Goal: Check status: Check status

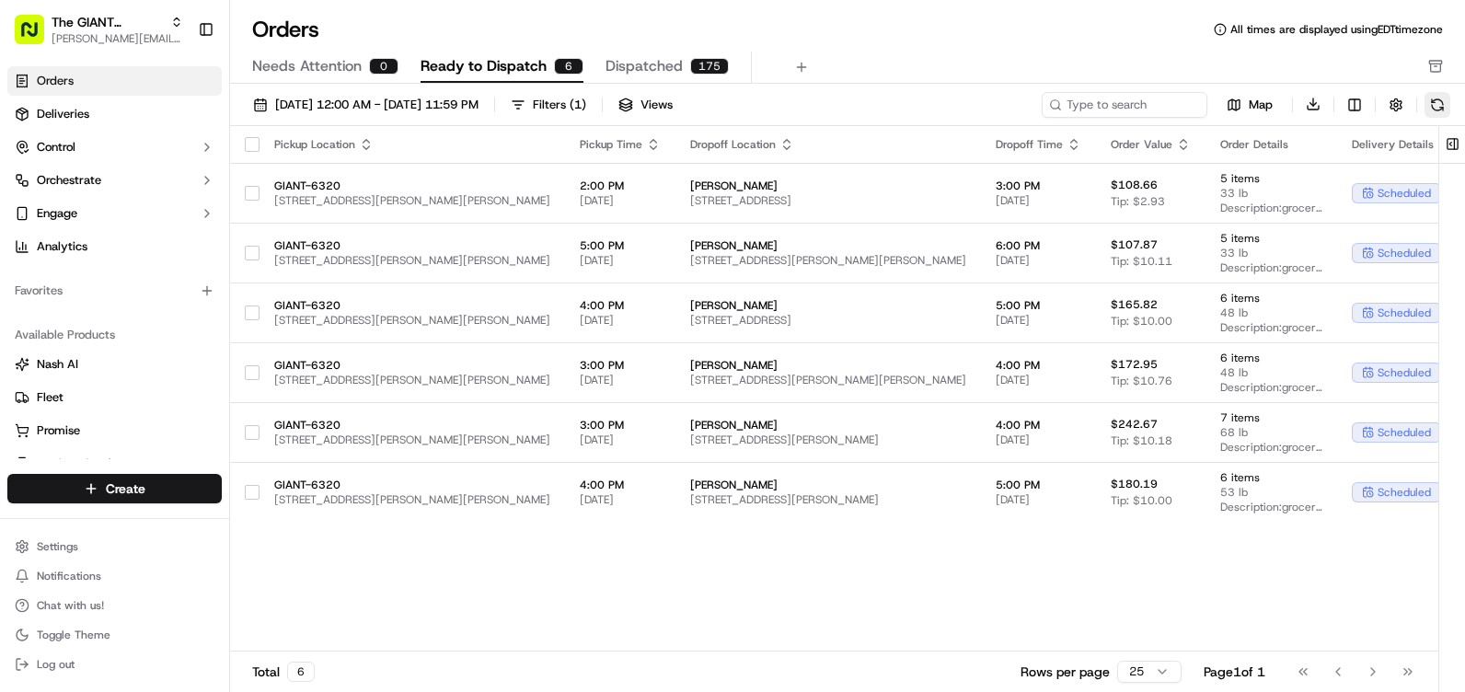
click at [1435, 102] on button at bounding box center [1437, 105] width 26 height 26
click at [664, 46] on div "Orders All times are displayed using EDT timezone Needs Attention 0 Ready to Di…" at bounding box center [847, 49] width 1235 height 69
click at [651, 67] on span "Dispatched" at bounding box center [643, 66] width 77 height 22
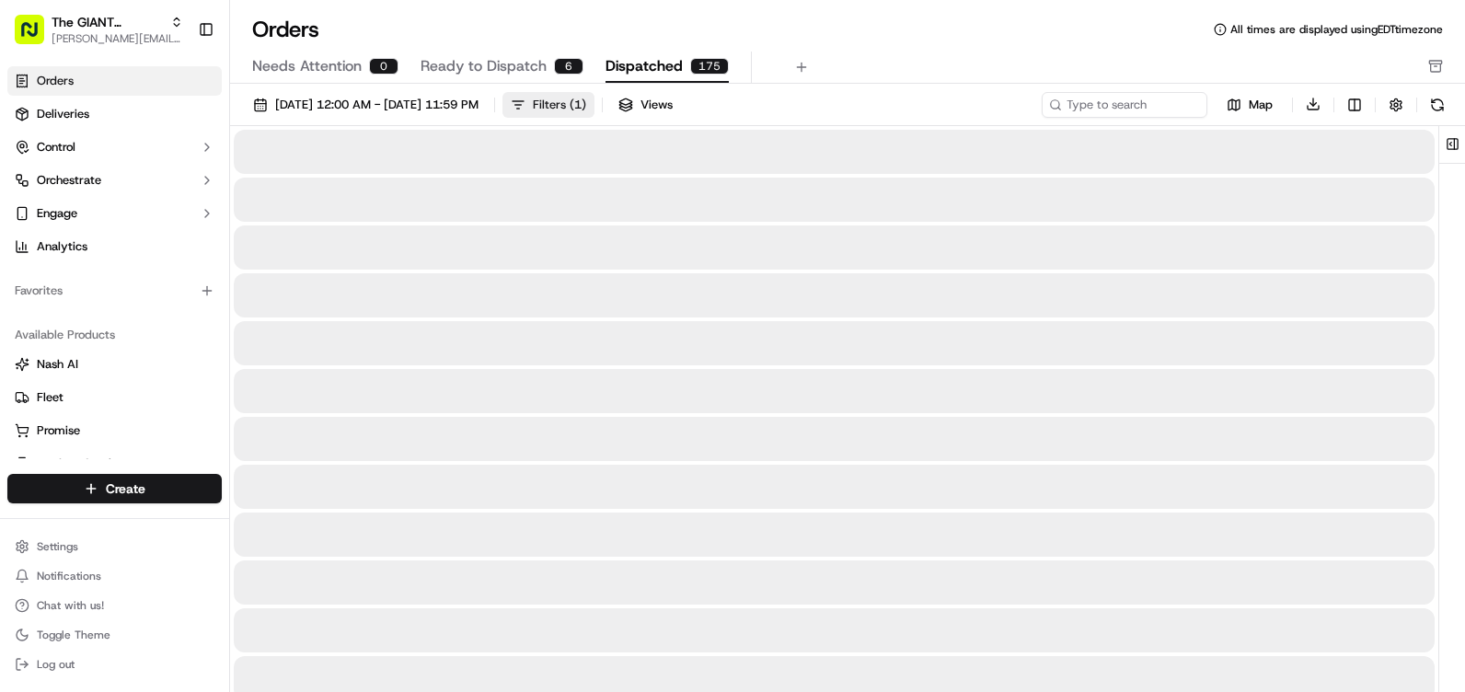
click at [586, 104] on div "Filters ( 1 )" at bounding box center [559, 105] width 53 height 17
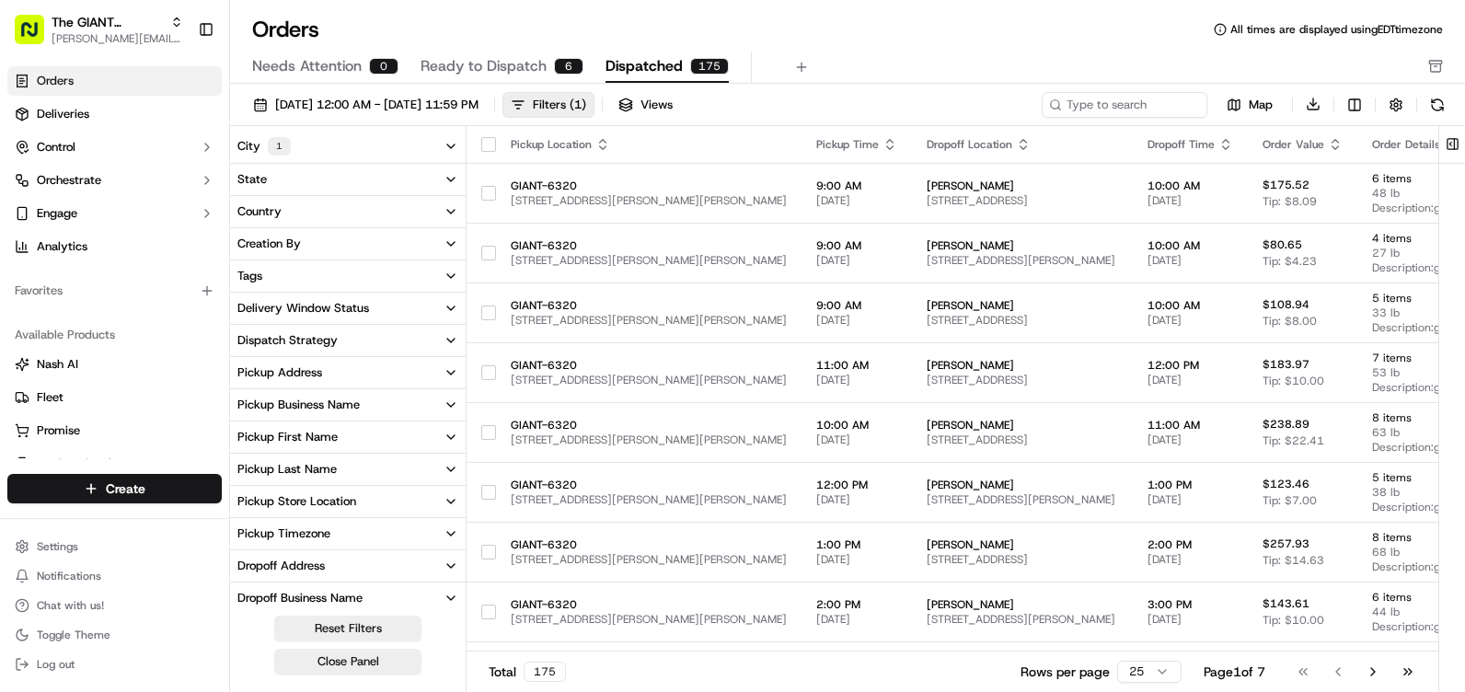
click at [363, 187] on button "State" at bounding box center [348, 179] width 236 height 31
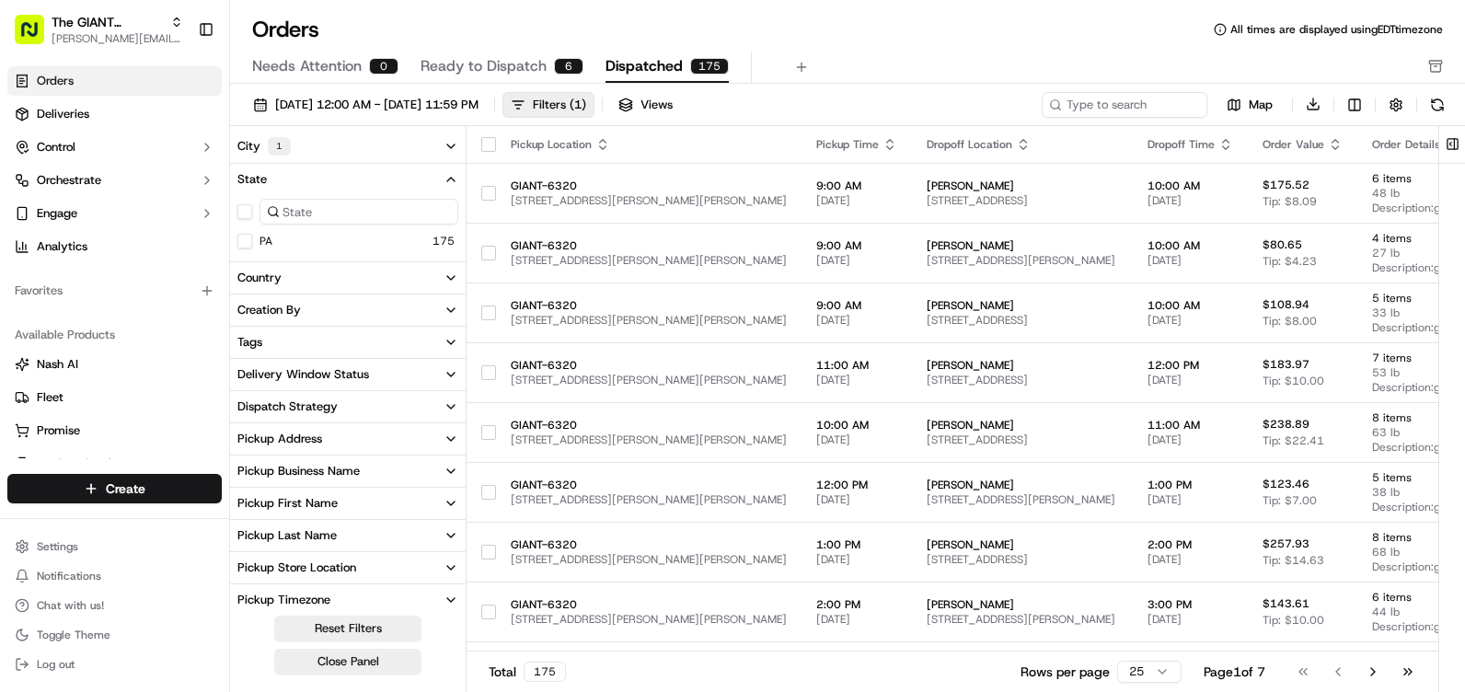
click at [306, 281] on button "Country" at bounding box center [348, 277] width 236 height 31
click at [269, 149] on div "1" at bounding box center [279, 146] width 23 height 18
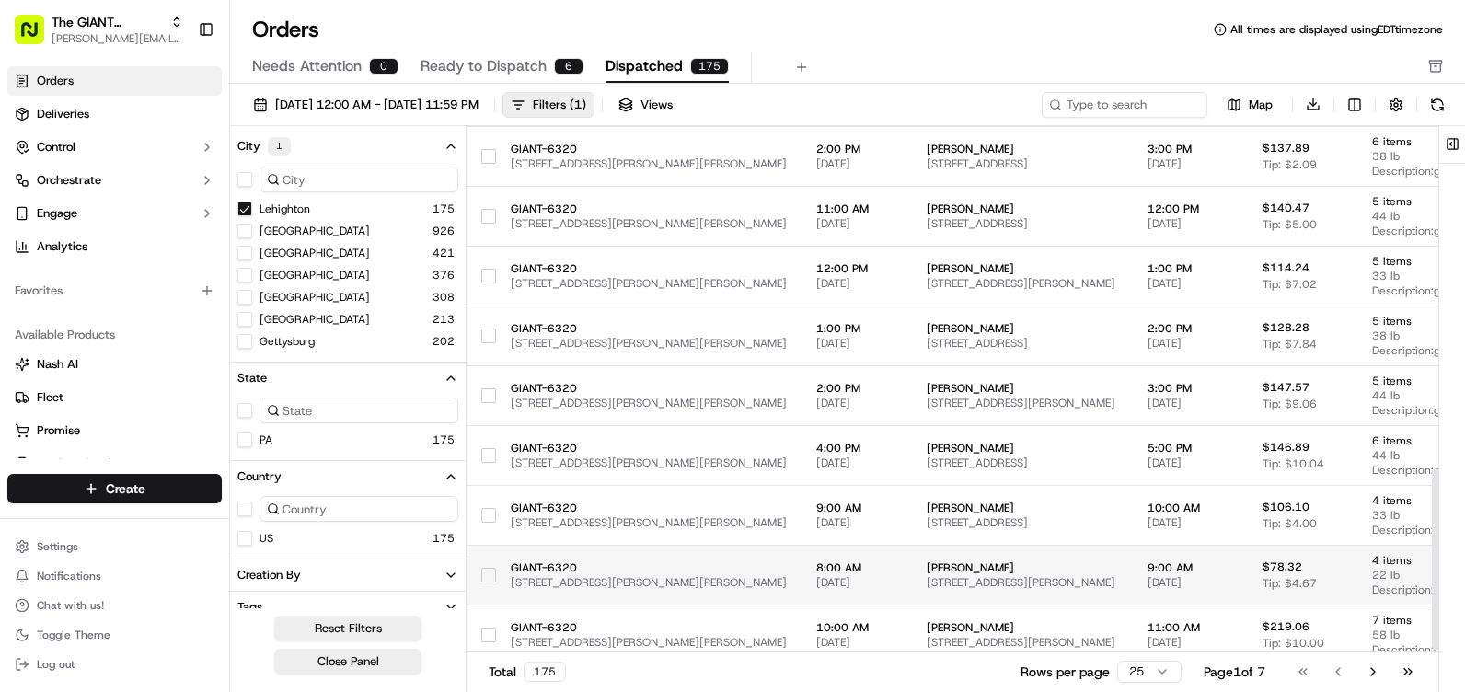
scroll to position [1006, 0]
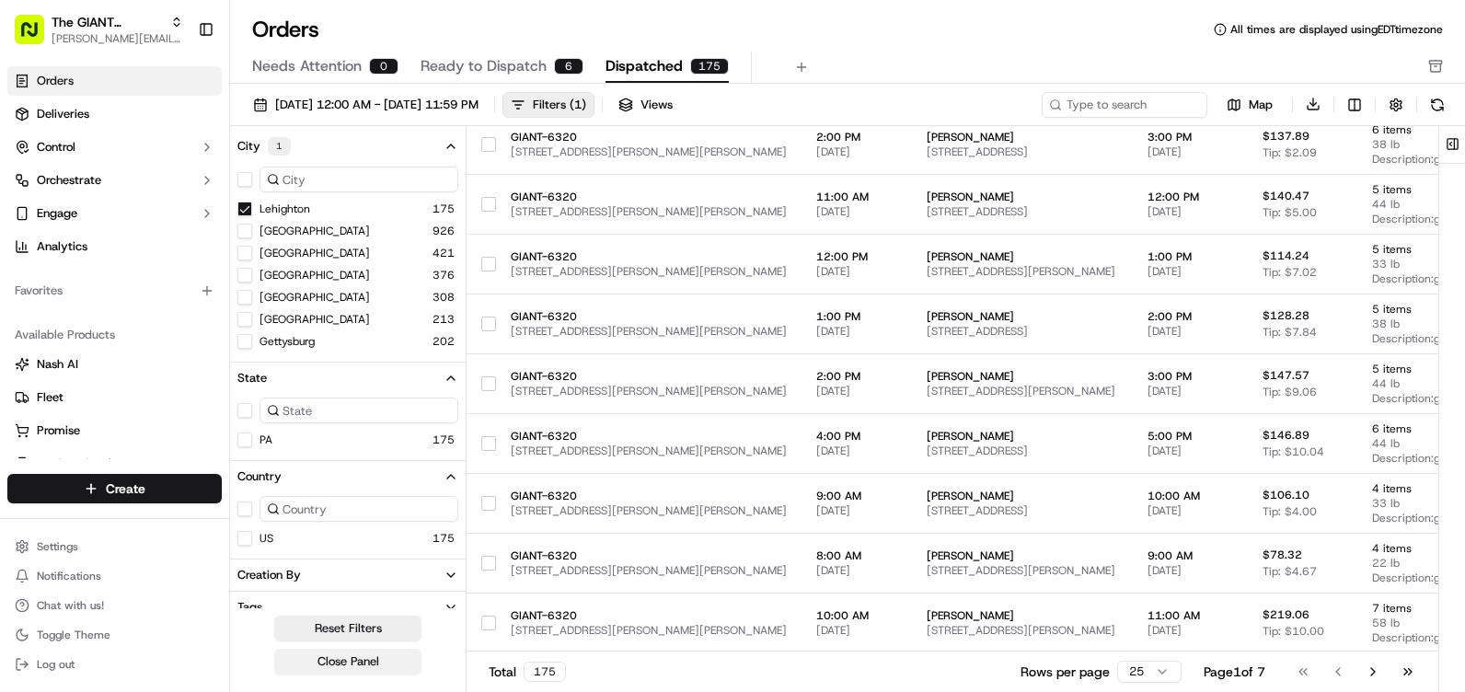
click at [340, 655] on button "Close Panel" at bounding box center [347, 662] width 147 height 26
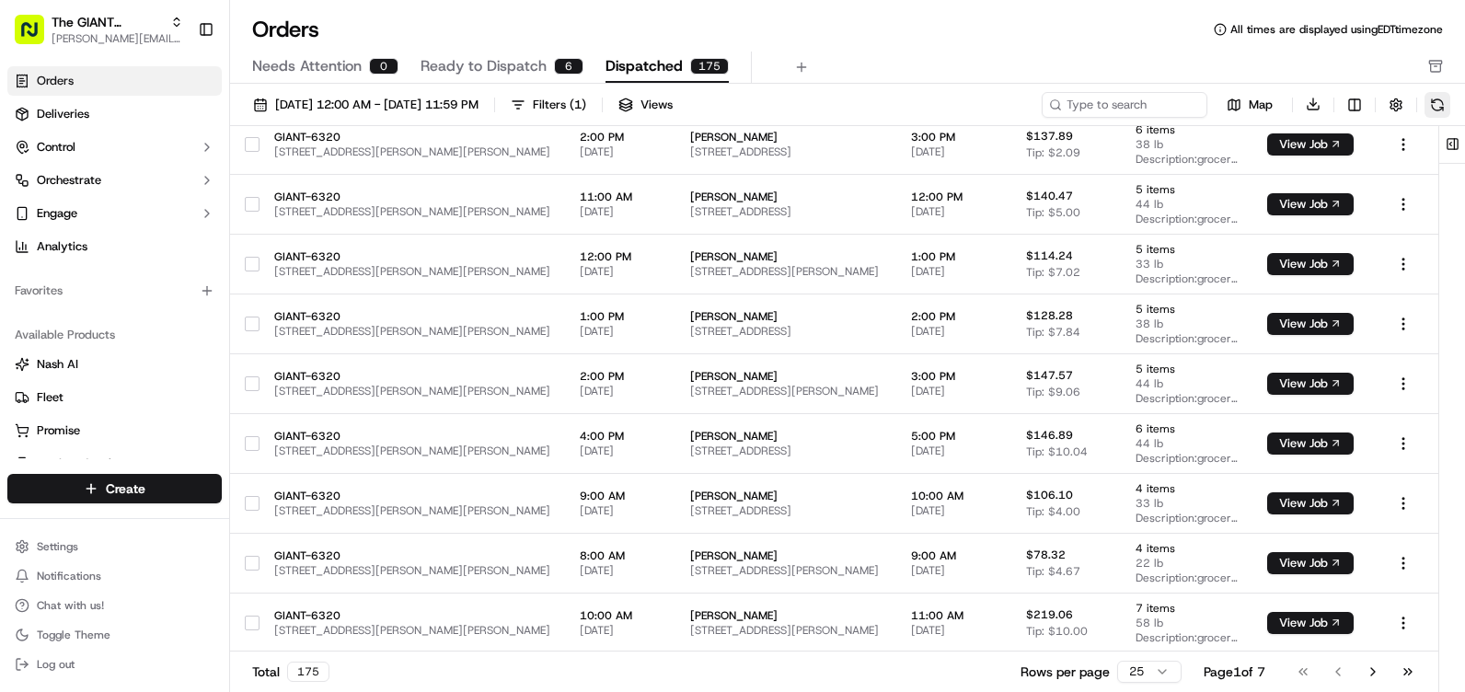
click at [1442, 102] on button at bounding box center [1437, 105] width 26 height 26
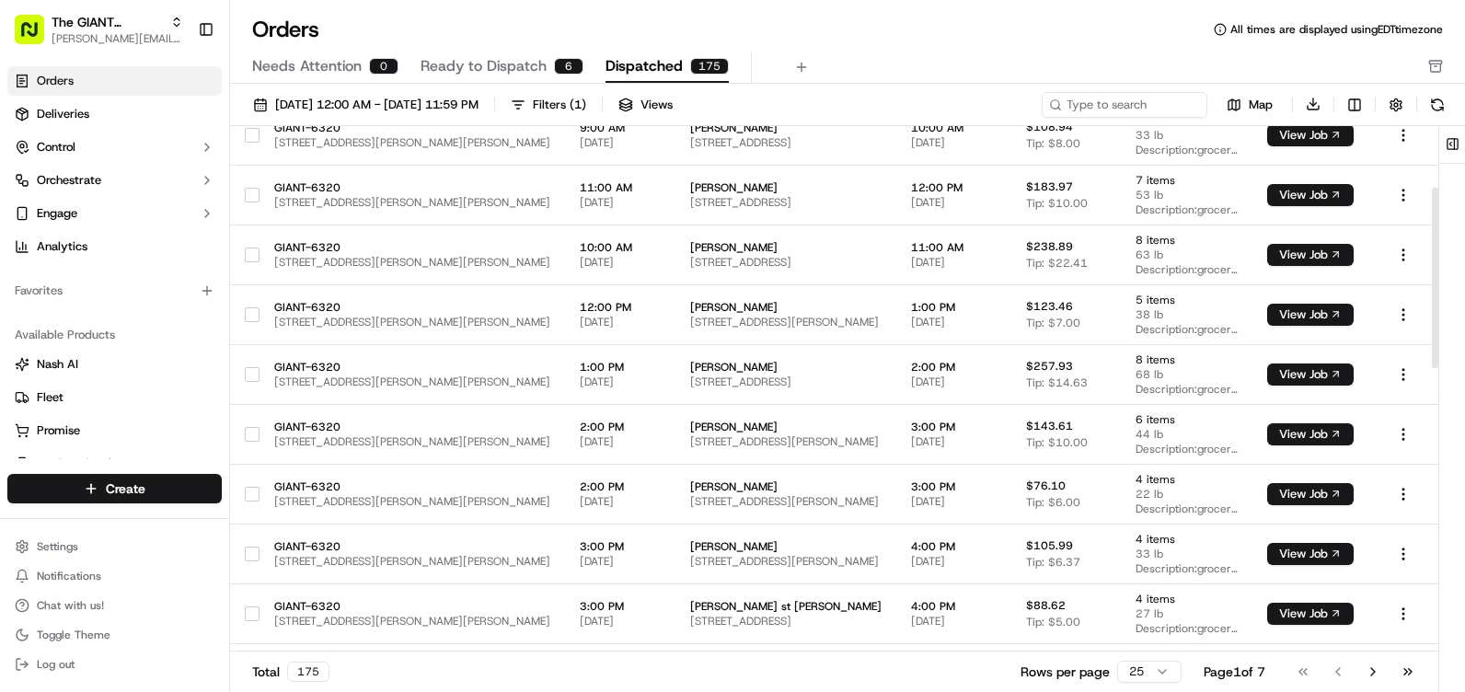
scroll to position [0, 0]
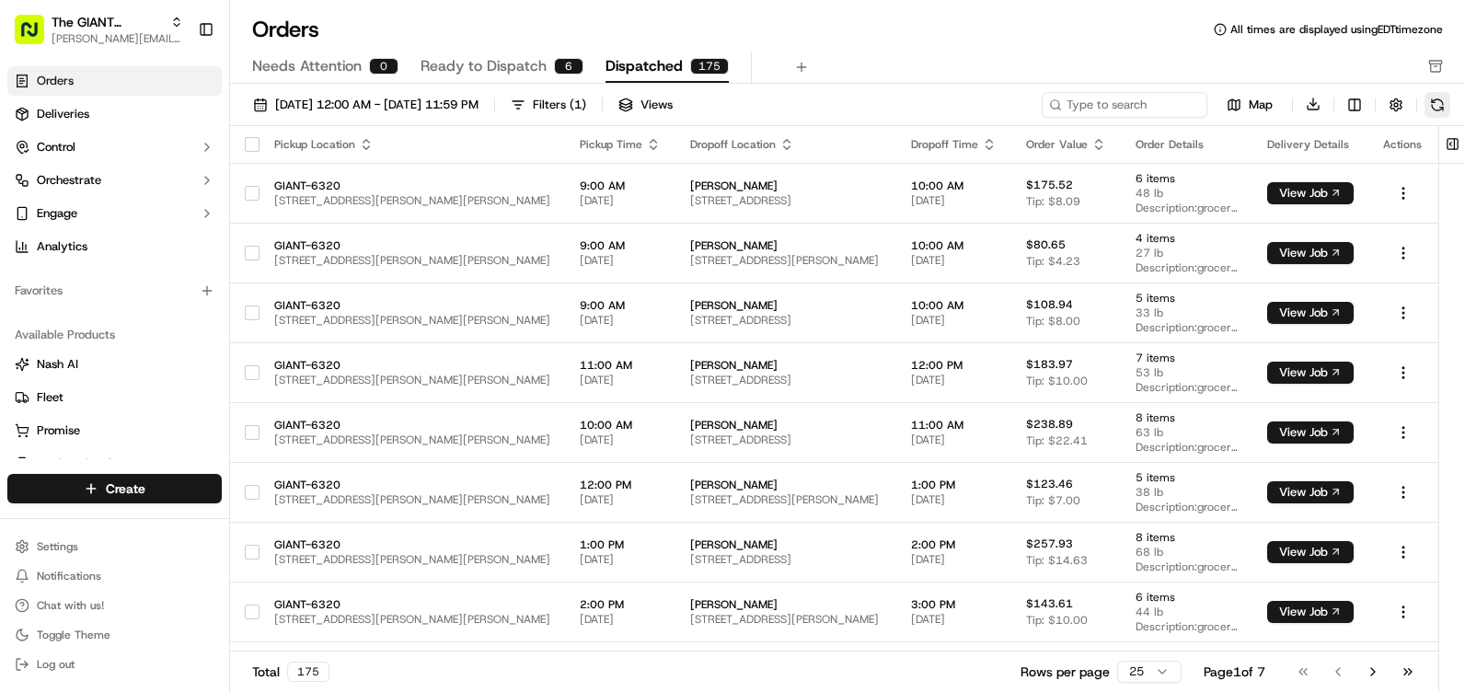
click at [1424, 100] on div "Map Download" at bounding box center [1246, 104] width 409 height 27
click at [1424, 100] on button at bounding box center [1437, 105] width 26 height 26
